Goal: Information Seeking & Learning: Learn about a topic

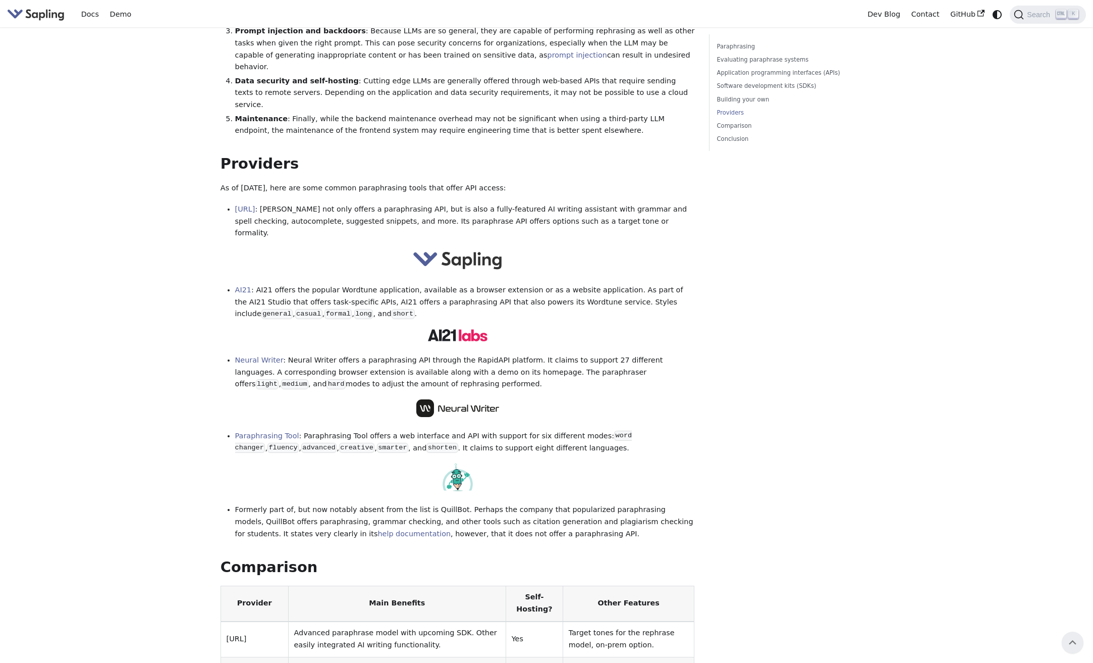
scroll to position [1060, 0]
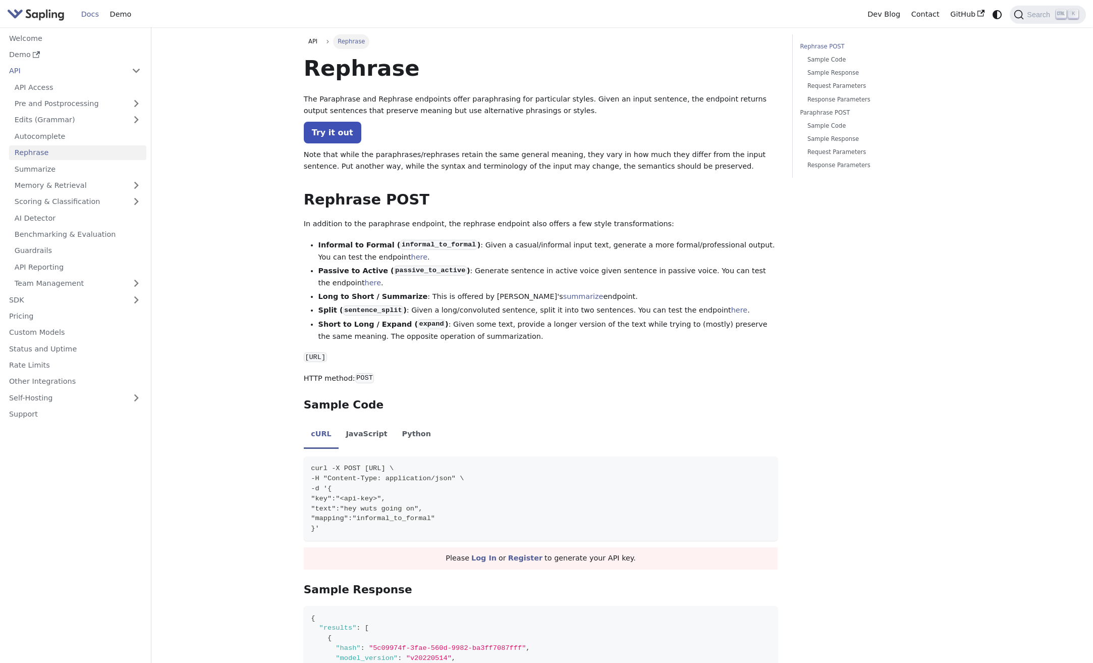
drag, startPoint x: 44, startPoint y: 15, endPoint x: 34, endPoint y: 13, distance: 10.9
click at [34, 13] on img "Main" at bounding box center [36, 14] width 58 height 15
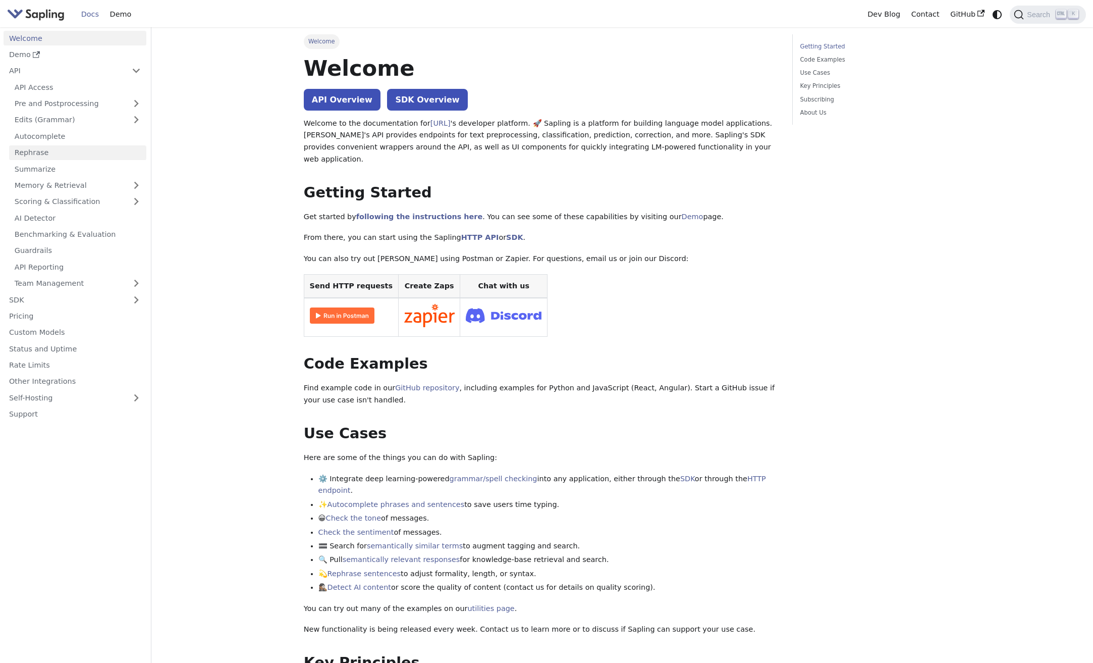
click at [77, 154] on link "Rephrase" at bounding box center [77, 152] width 137 height 15
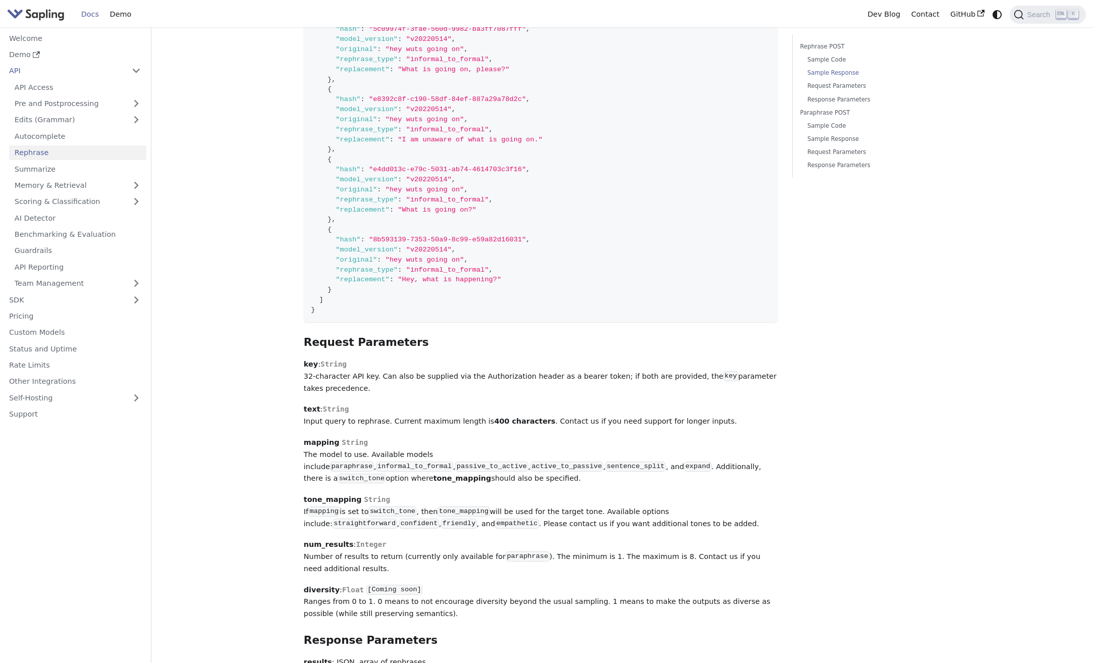
scroll to position [909, 0]
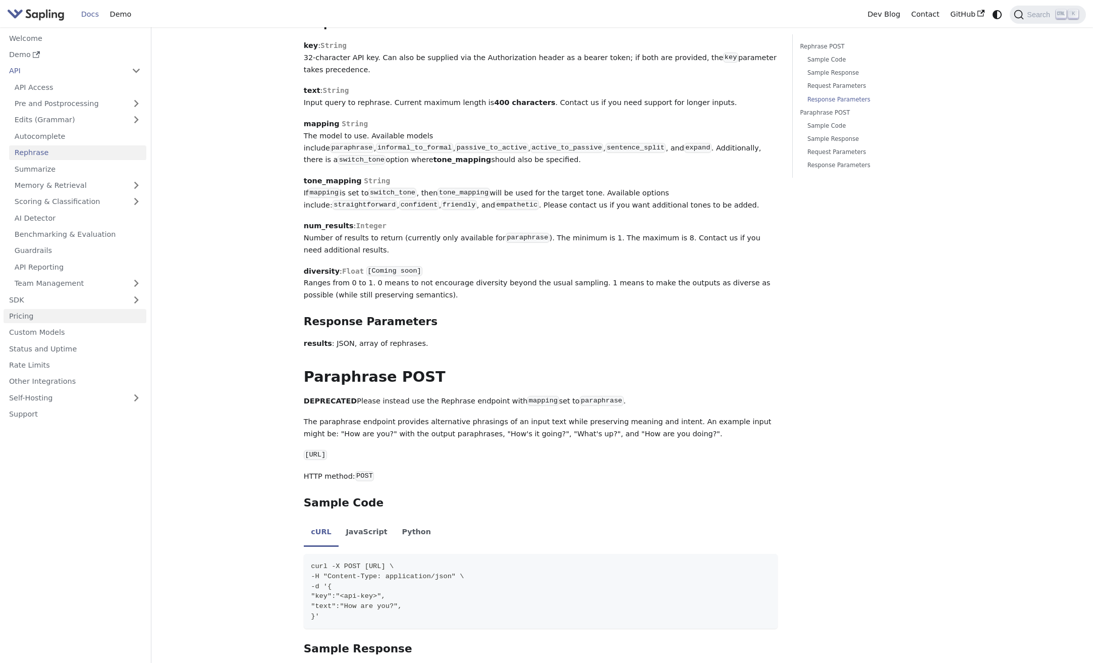
click at [30, 320] on link "Pricing" at bounding box center [75, 316] width 143 height 15
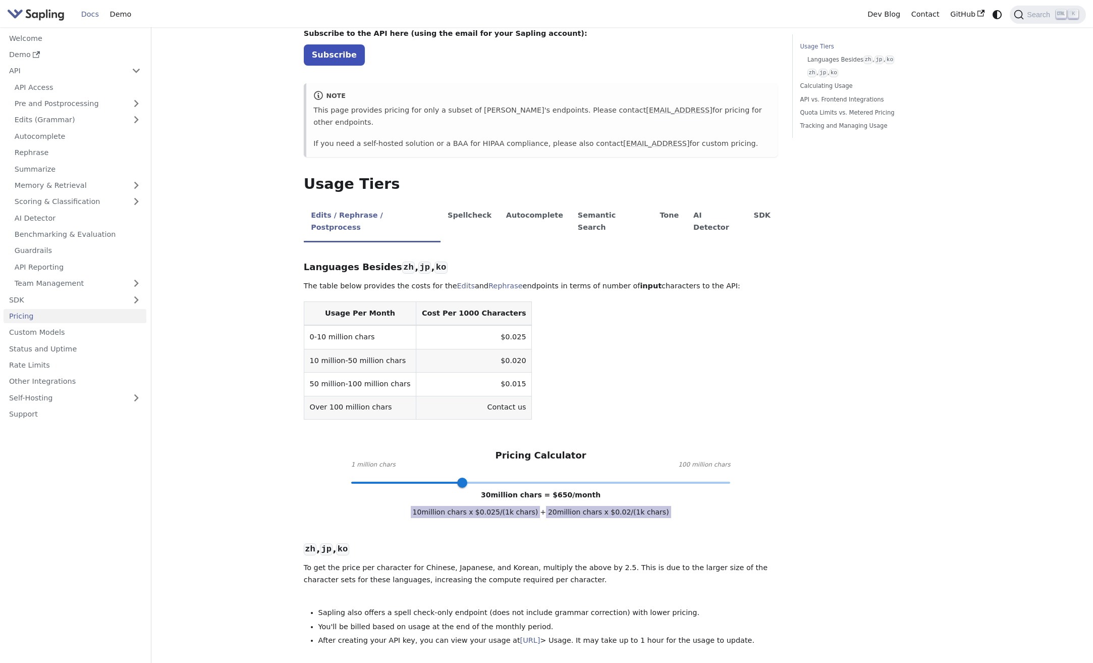
scroll to position [101, 0]
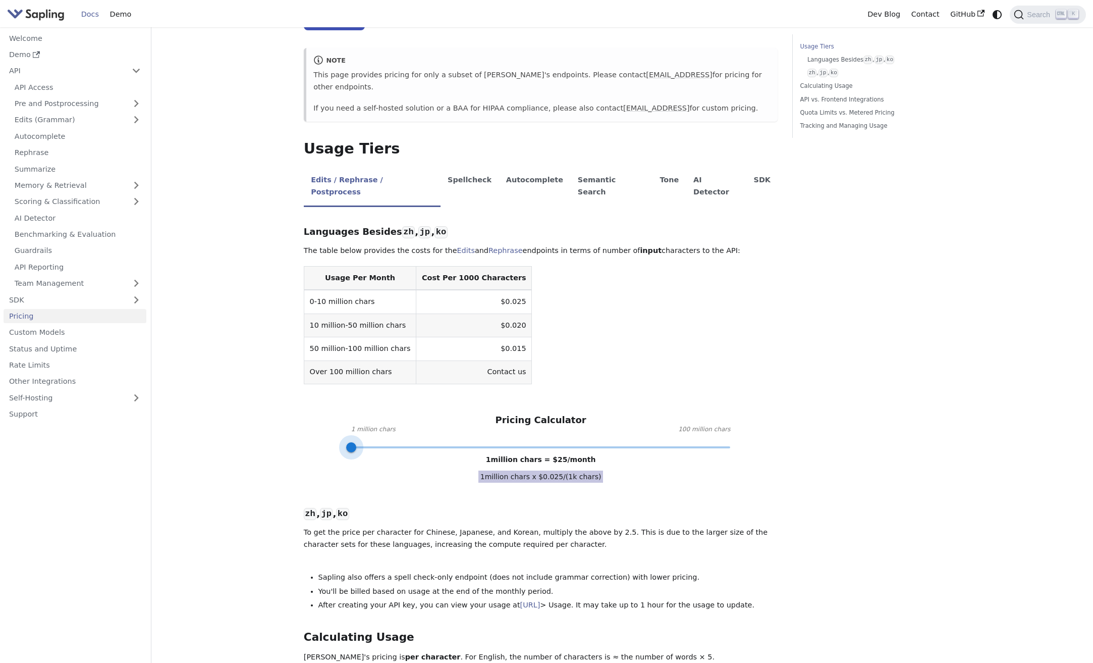
drag, startPoint x: 463, startPoint y: 425, endPoint x: 326, endPoint y: 425, distance: 137.8
click at [326, 425] on div "Languages Besides zh , jp , ko ​ The table below provides the costs for the Edi…" at bounding box center [541, 627] width 475 height 826
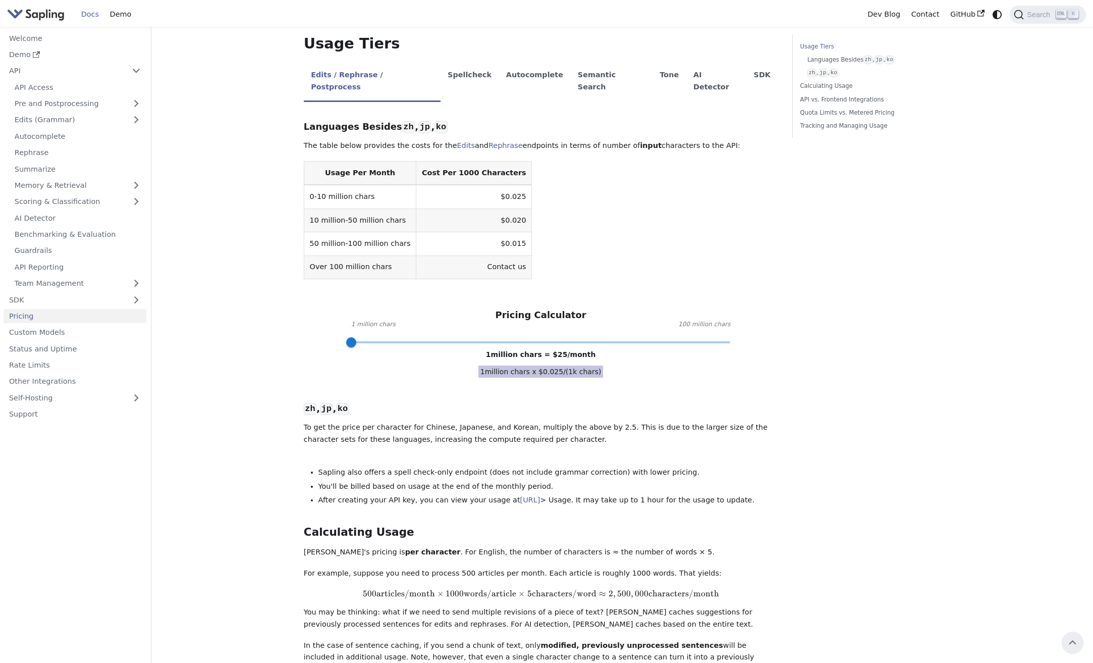
scroll to position [151, 0]
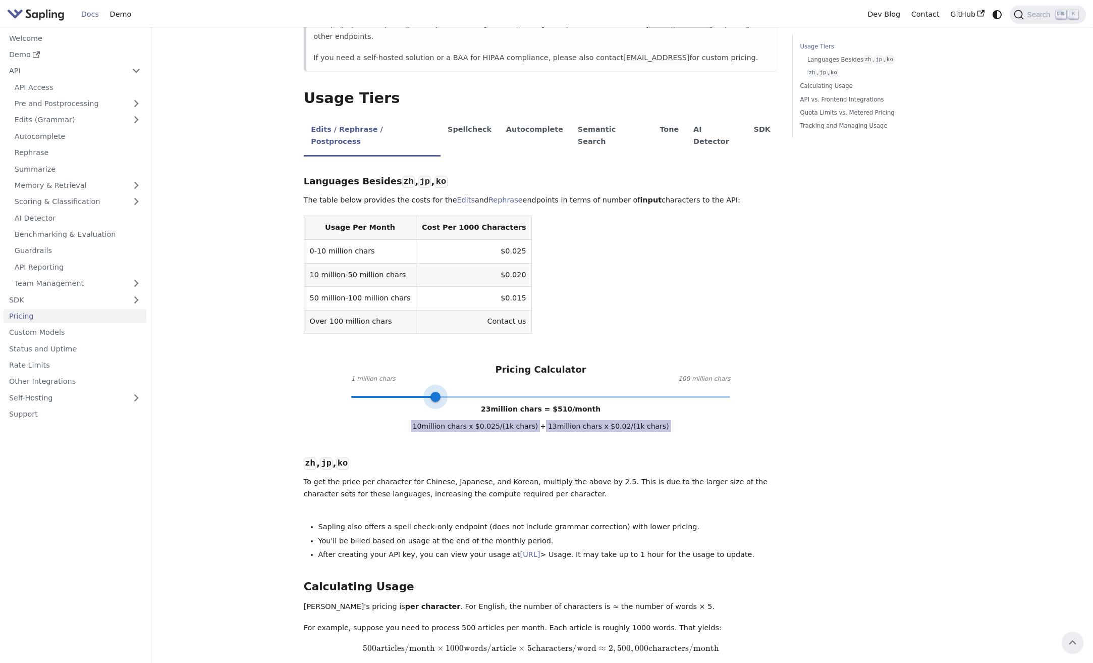
type input "1"
drag, startPoint x: 351, startPoint y: 376, endPoint x: 280, endPoint y: 359, distance: 73.5
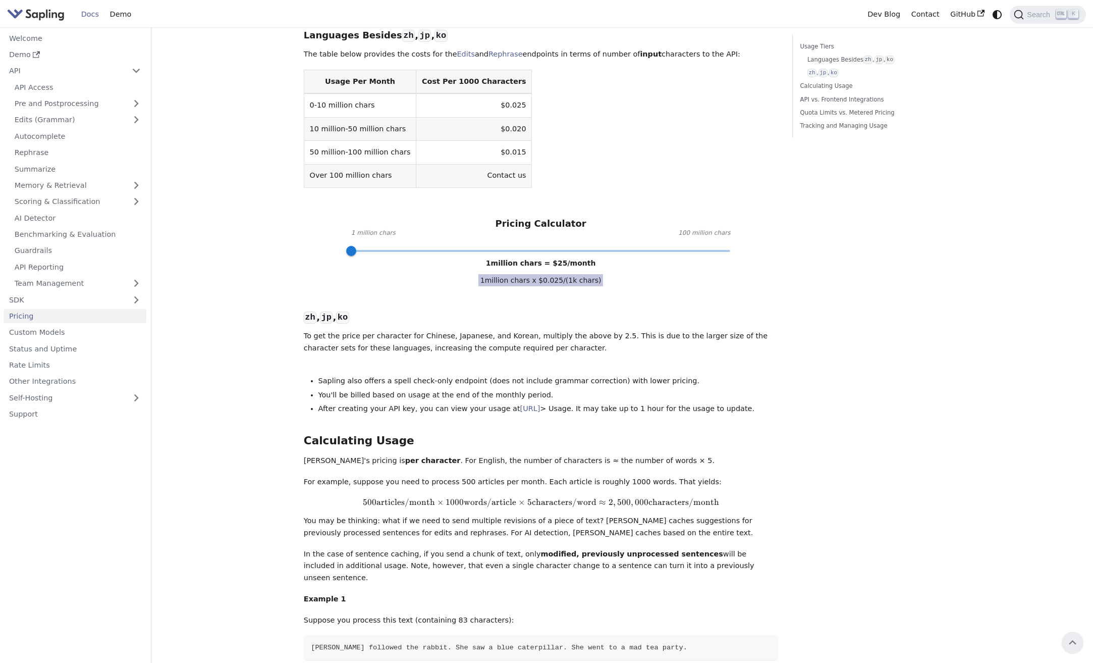
scroll to position [0, 0]
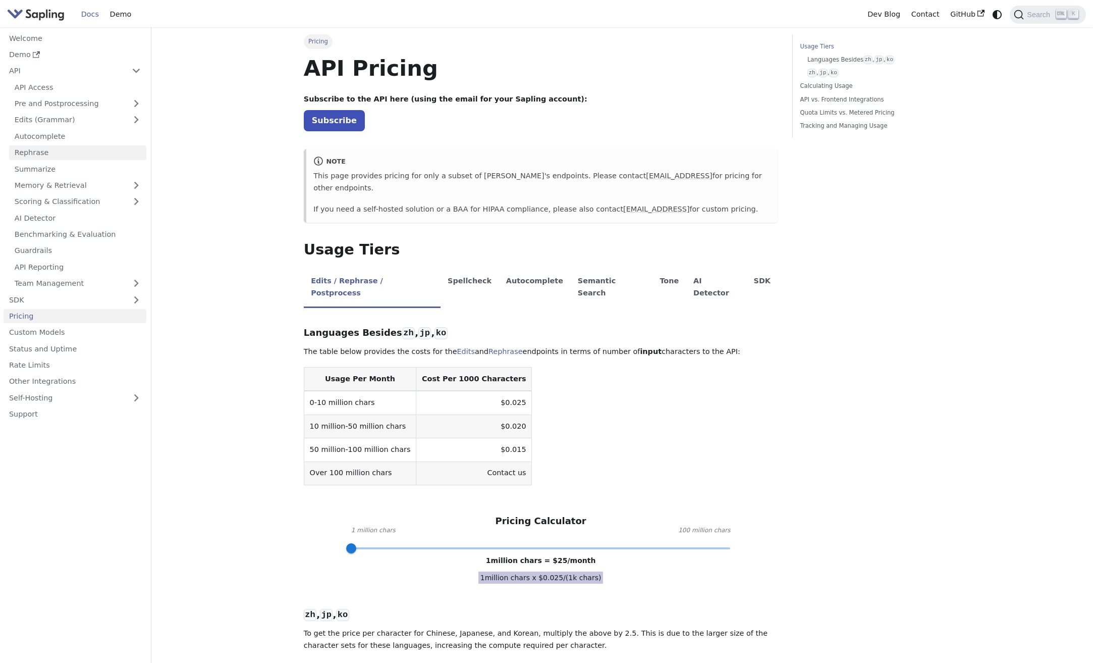
click at [45, 154] on link "Rephrase" at bounding box center [77, 152] width 137 height 15
